Goal: Task Accomplishment & Management: Use online tool/utility

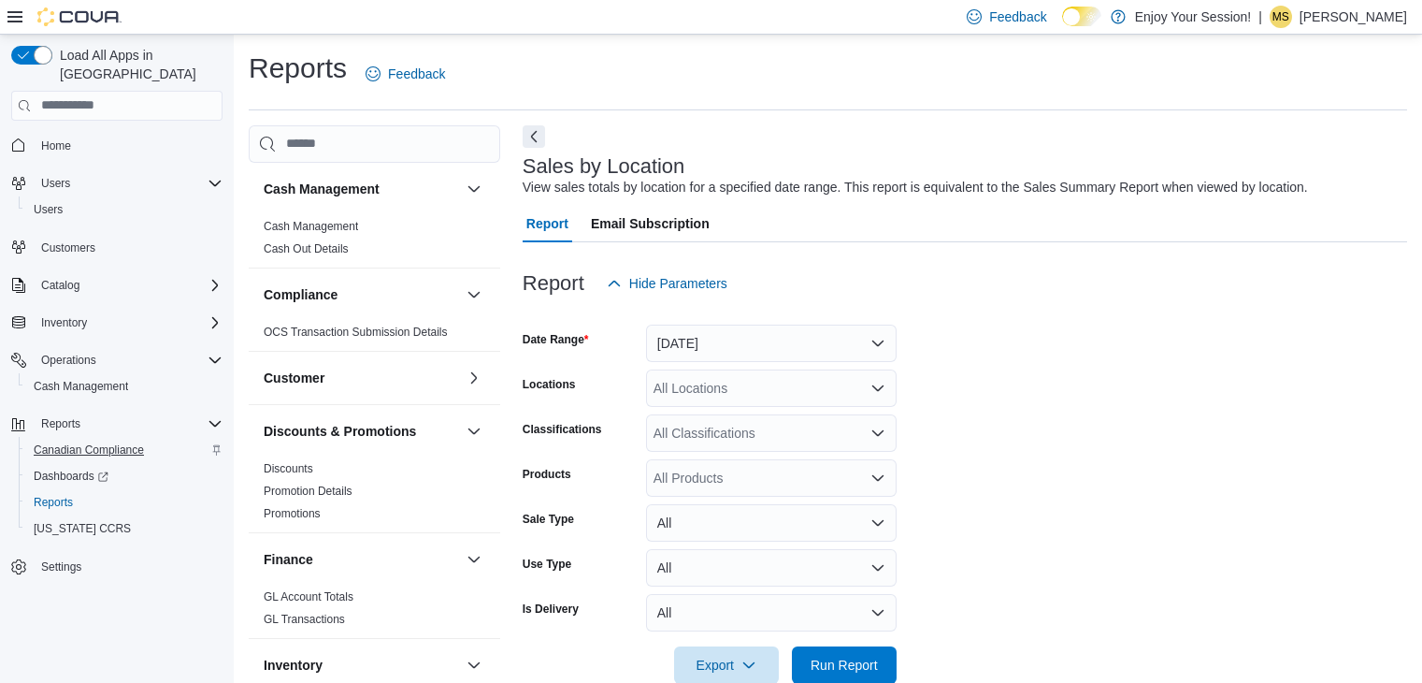
scroll to position [37, 0]
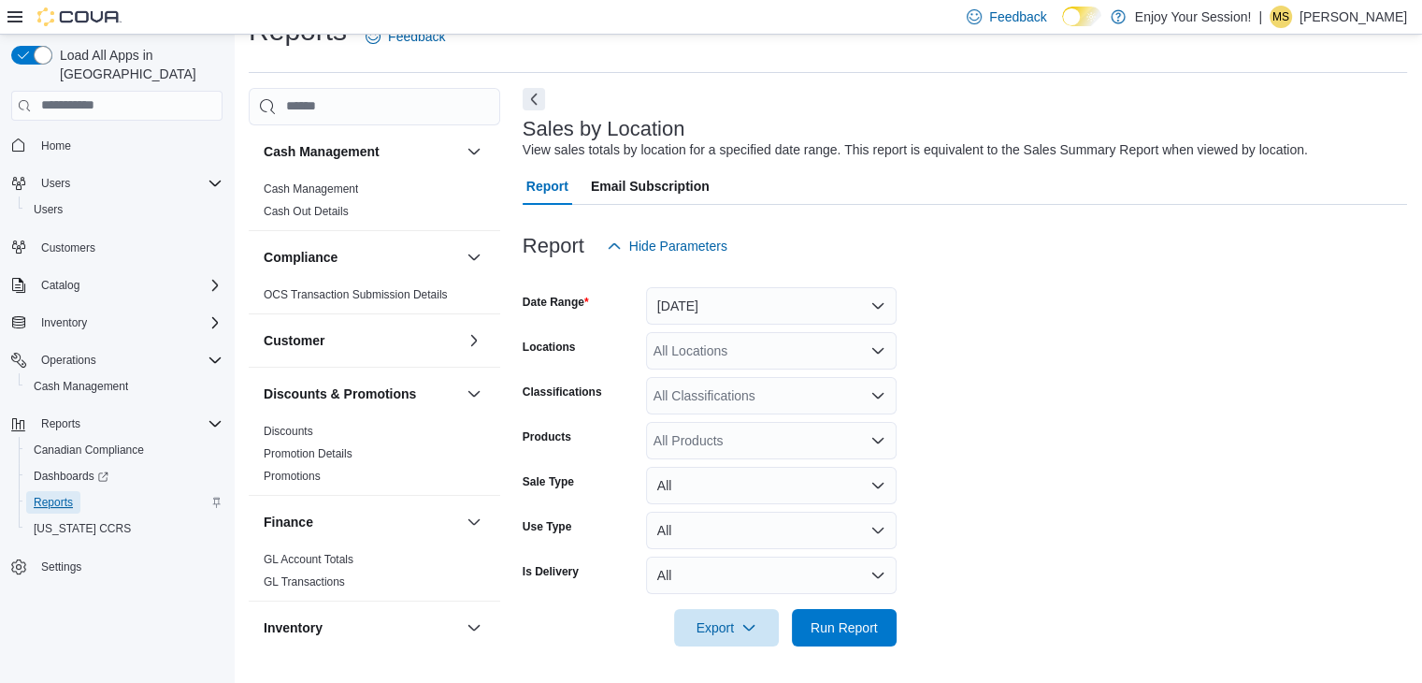
click at [66, 495] on span "Reports" at bounding box center [53, 502] width 39 height 15
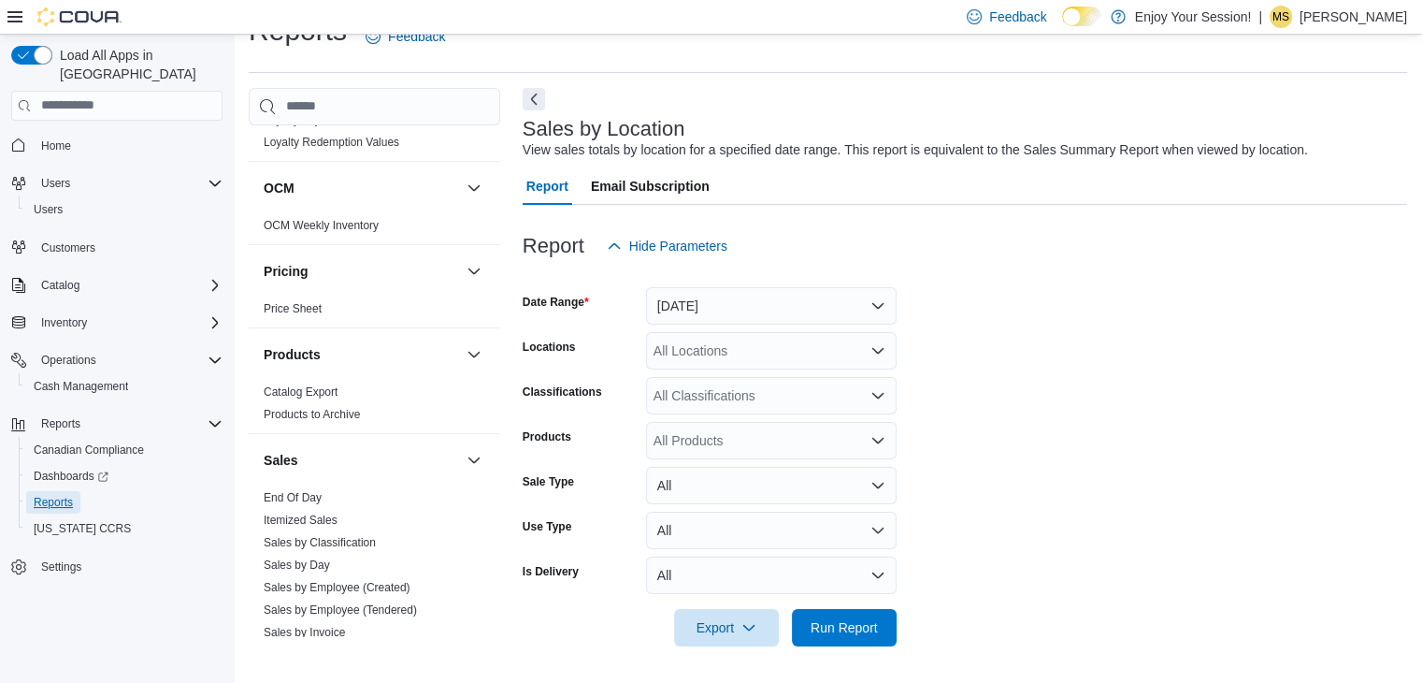
scroll to position [939, 0]
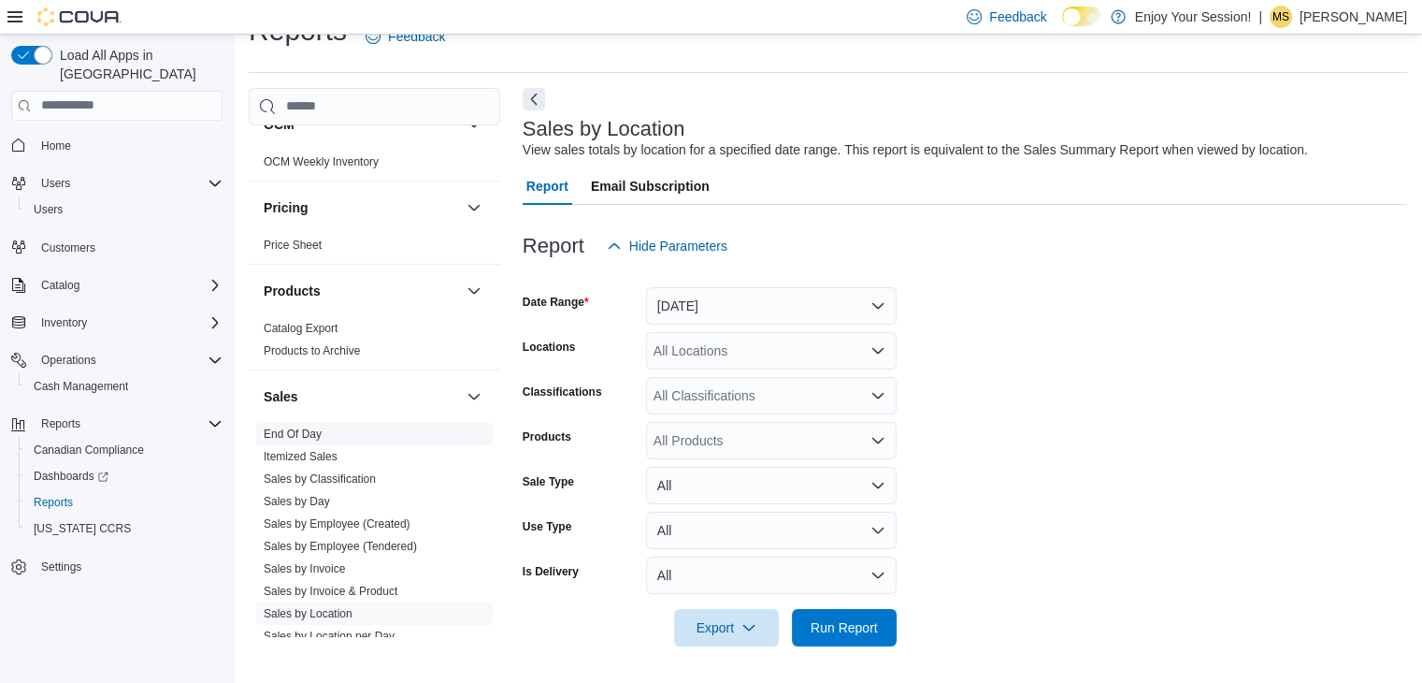
click at [294, 431] on link "End Of Day" at bounding box center [293, 433] width 58 height 13
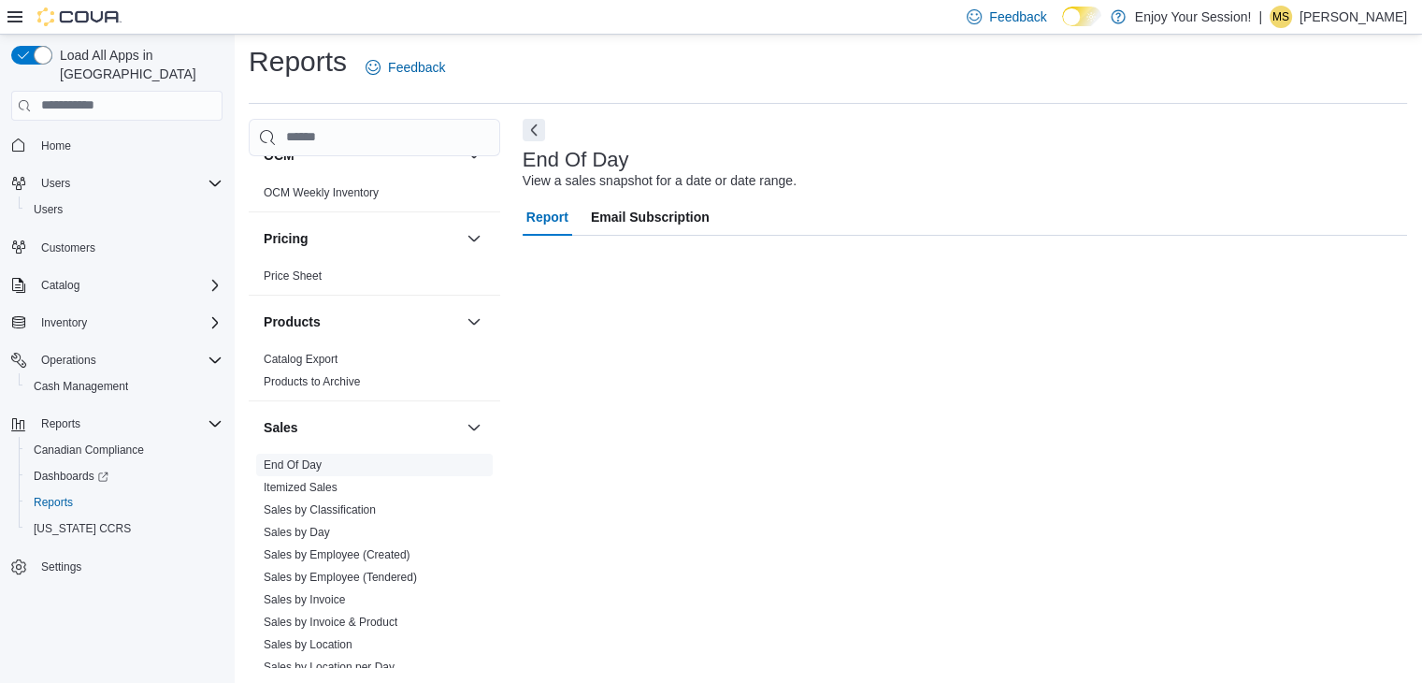
scroll to position [7, 0]
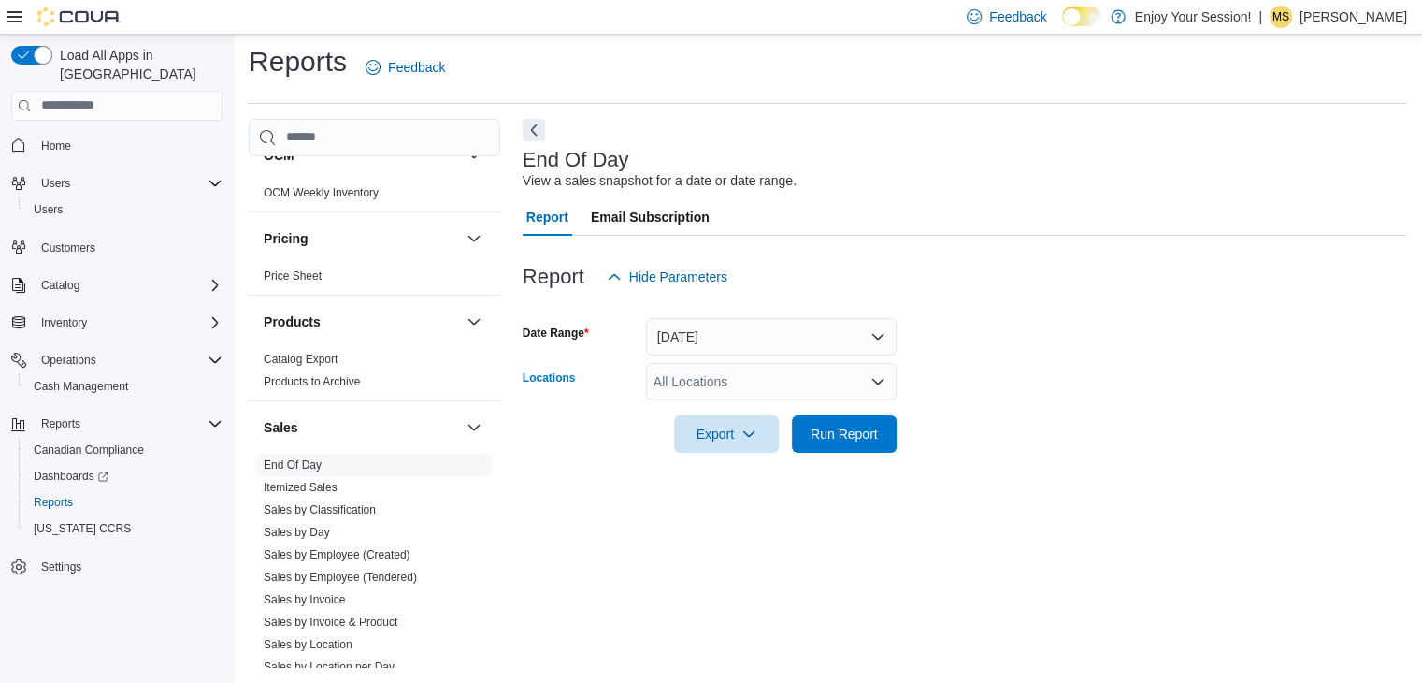
click at [722, 371] on div "All Locations" at bounding box center [771, 381] width 251 height 37
type input "***"
click at [718, 442] on span "Export" at bounding box center [726, 432] width 82 height 37
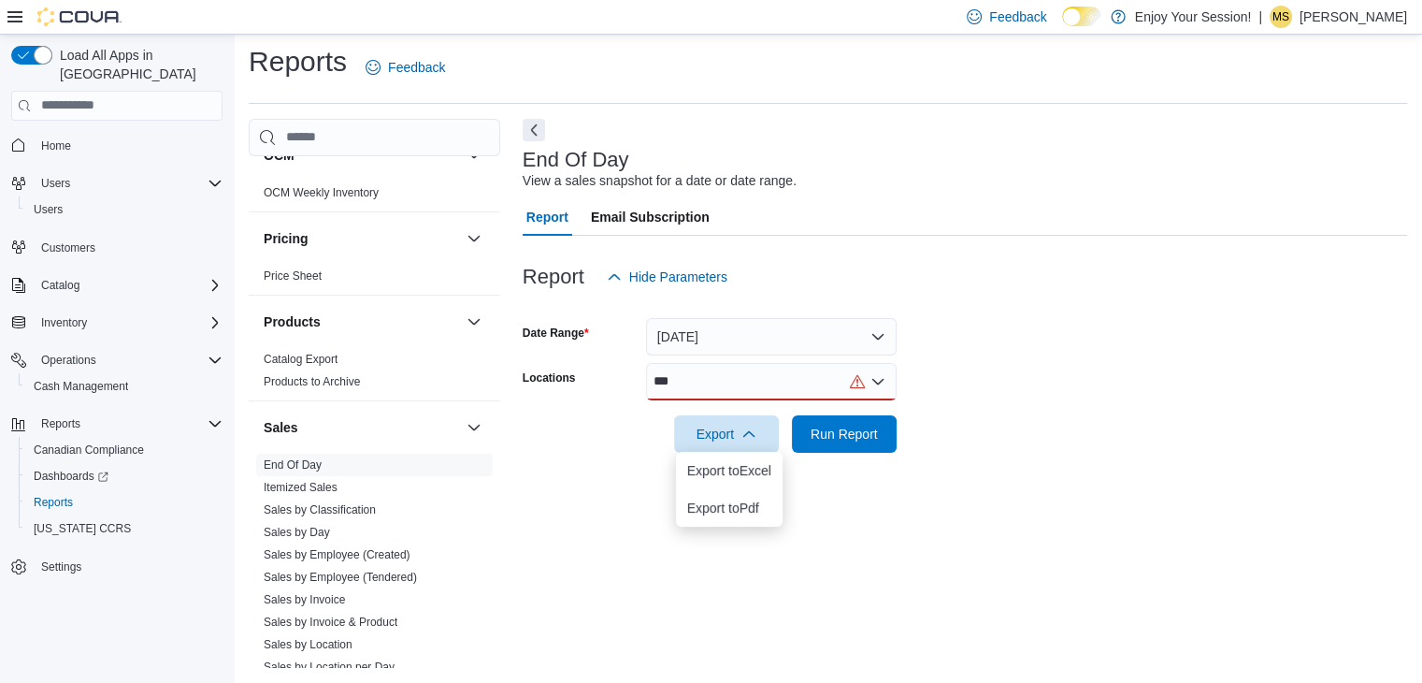
click at [718, 378] on div "***" at bounding box center [771, 381] width 251 height 37
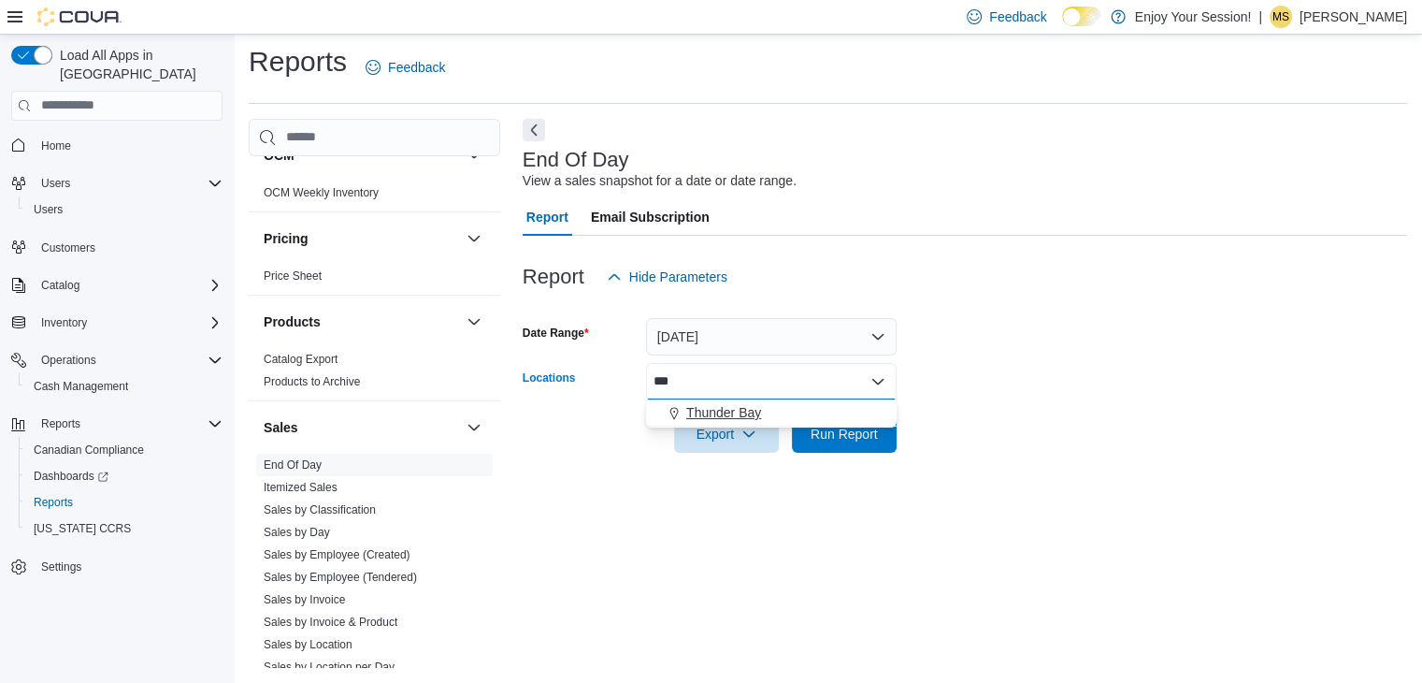
click at [727, 410] on span "Thunder Bay" at bounding box center [723, 412] width 75 height 19
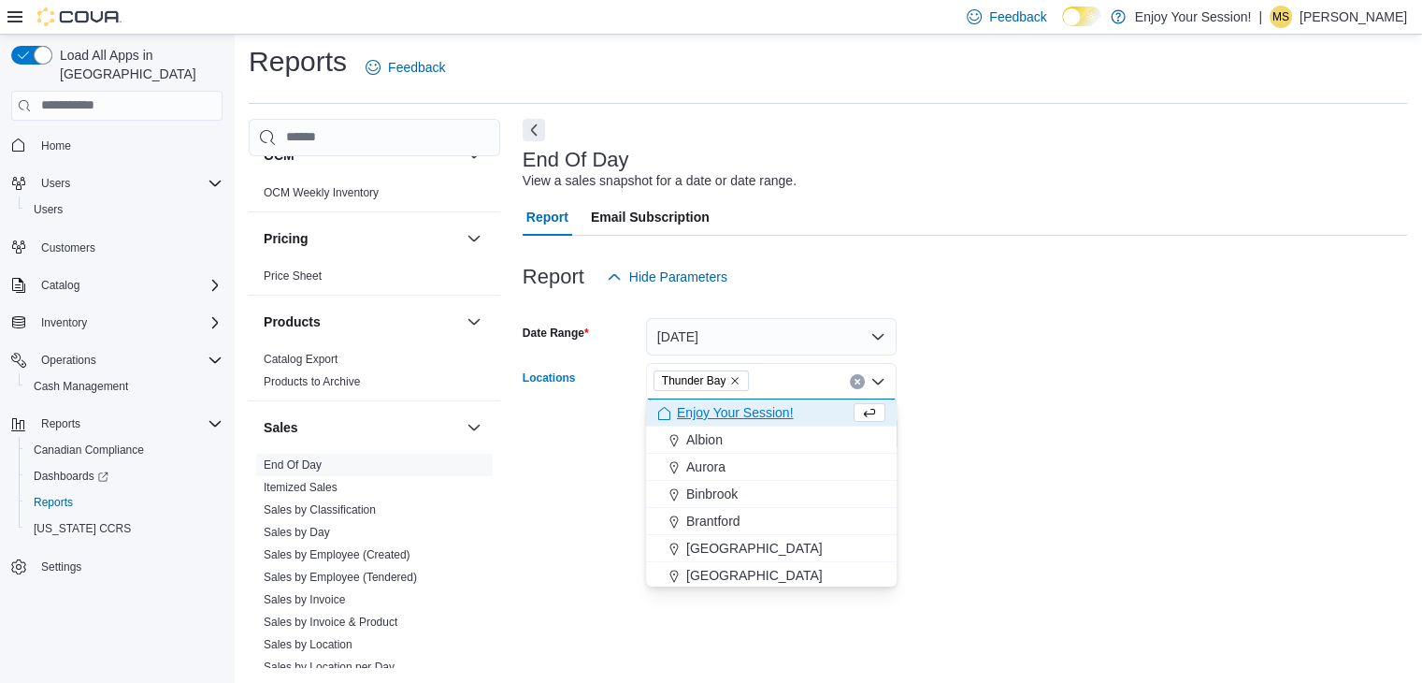
click at [1042, 335] on form "Date Range [DATE] Locations [GEOGRAPHIC_DATA] Combo box. Selected. [GEOGRAPHIC_…" at bounding box center [965, 373] width 885 height 157
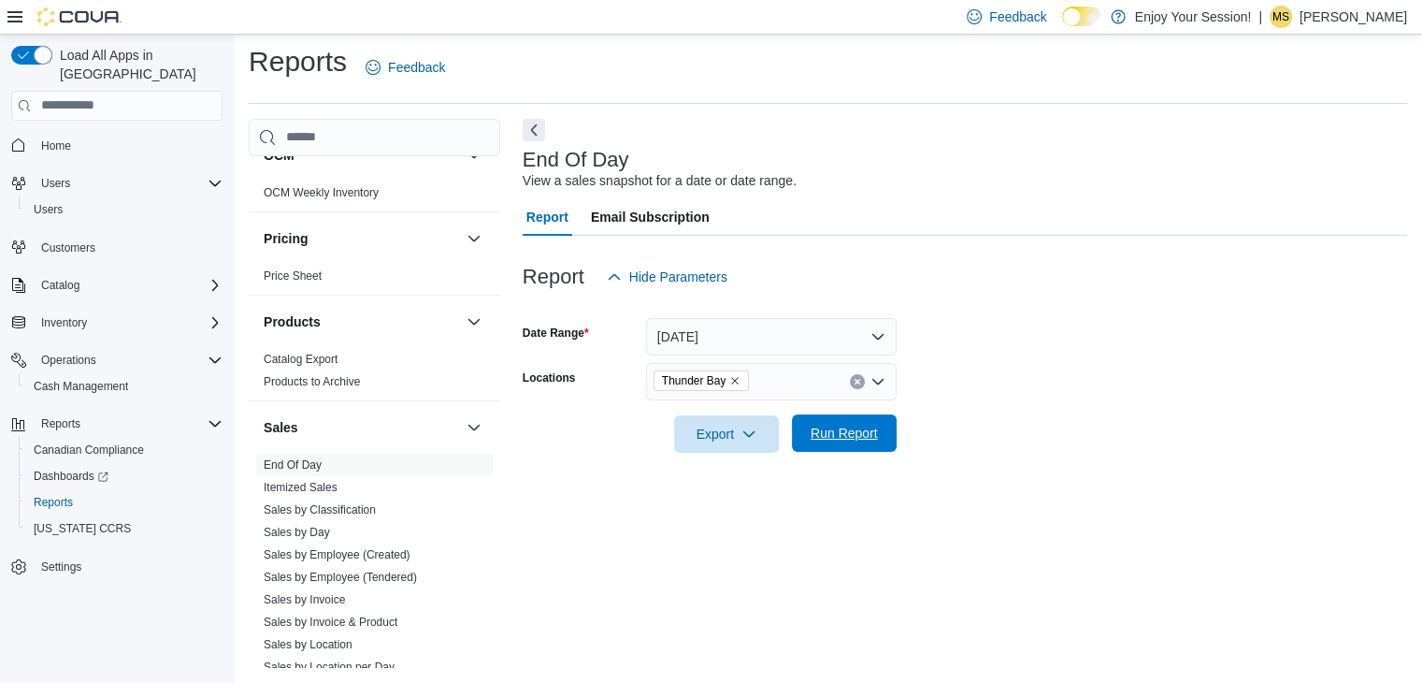
click at [859, 435] on span "Run Report" at bounding box center [844, 433] width 67 height 19
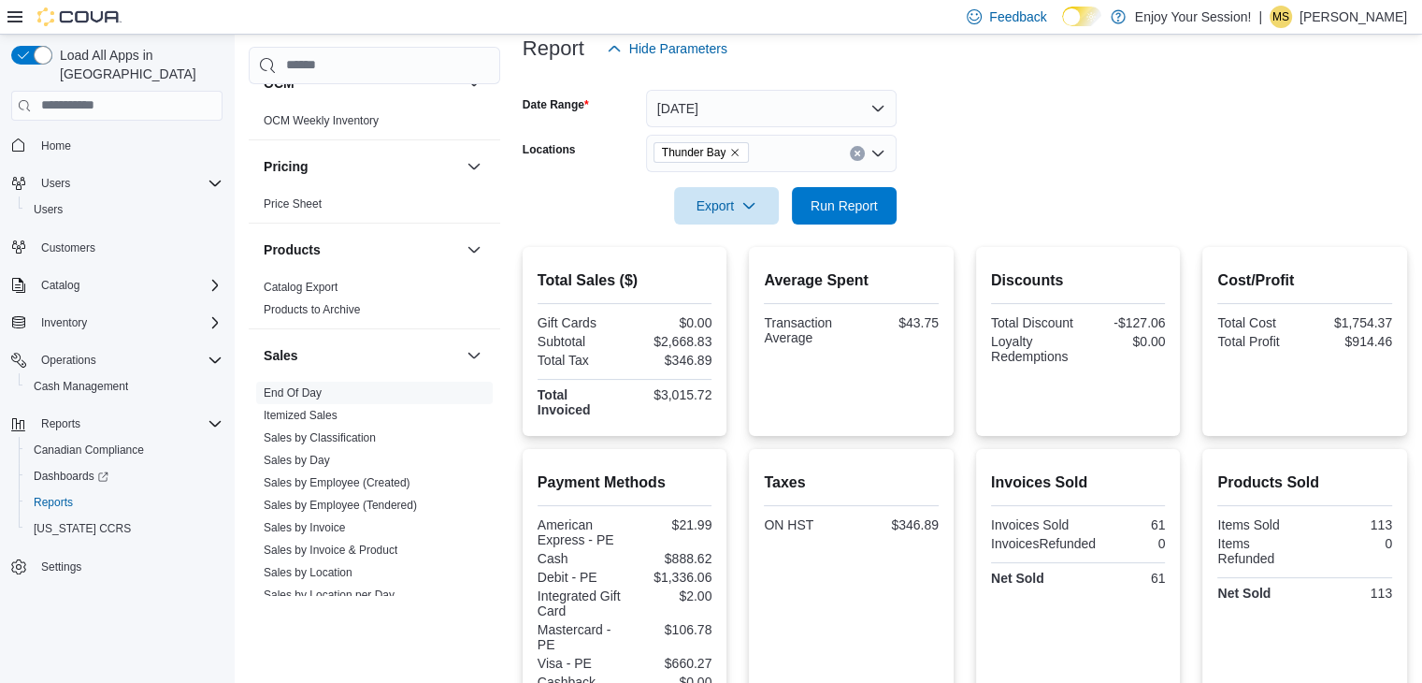
scroll to position [232, 0]
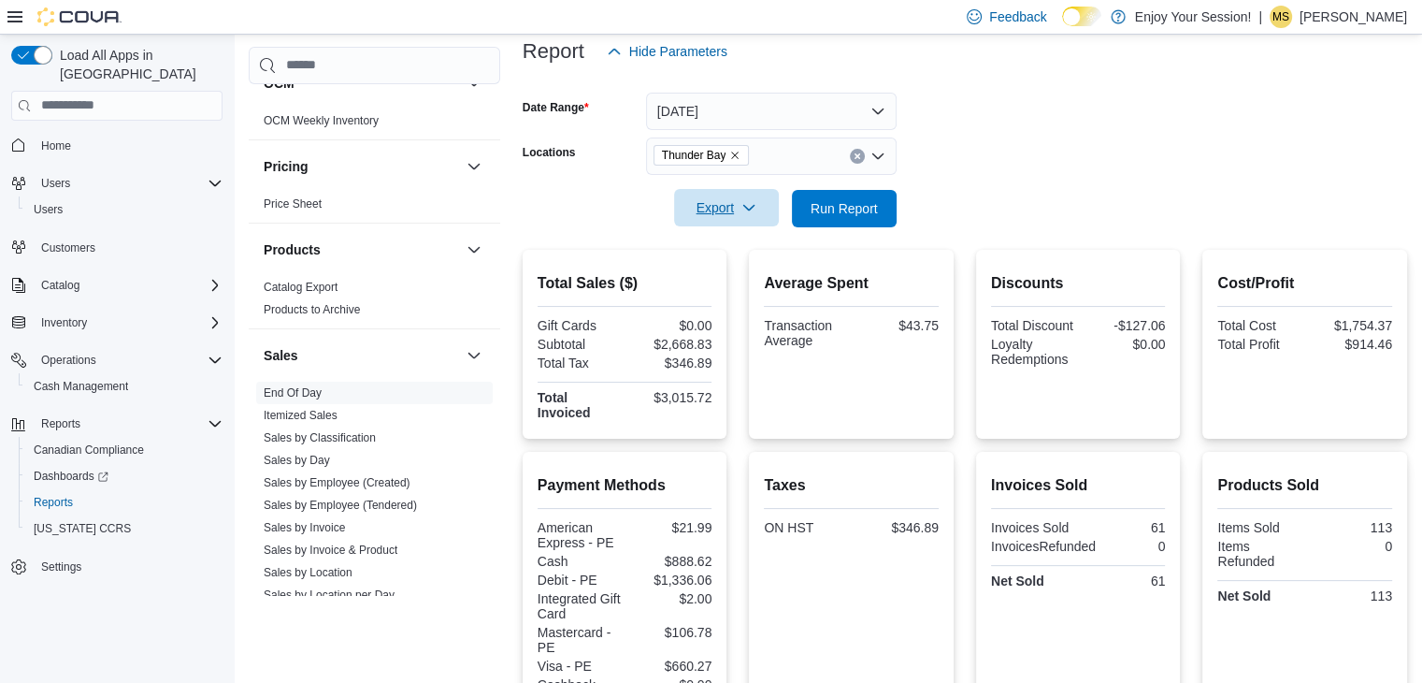
click at [725, 200] on span "Export" at bounding box center [726, 207] width 82 height 37
click at [723, 278] on span "Export to Pdf" at bounding box center [729, 282] width 84 height 15
